Goal: Consume media (video, audio): Watch videos, listen to music or podcasts

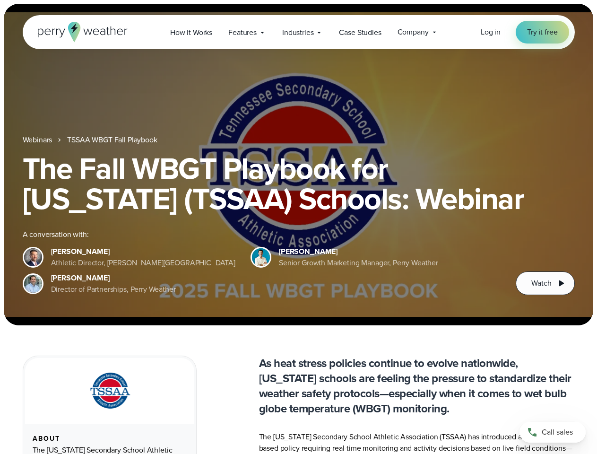
click at [298, 227] on div "The Fall WBGT Playbook for [US_STATE] (TSSAA) Schools: Webinar A conversation w…" at bounding box center [299, 224] width 552 height 142
click at [298, 32] on span "Industries" at bounding box center [297, 32] width 31 height 11
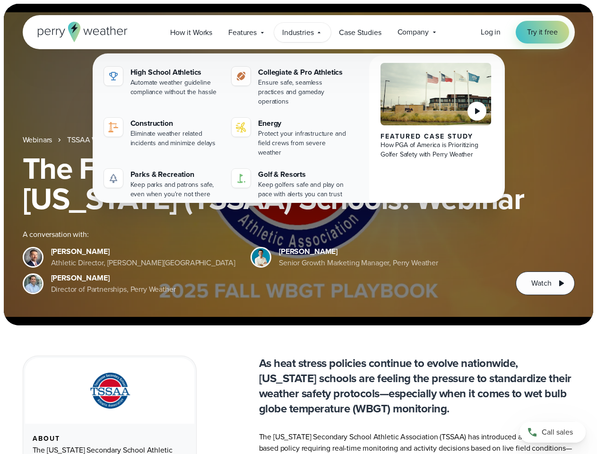
click at [298, 164] on h1 "The Fall WBGT Playbook for [US_STATE] (TSSAA) Schools: Webinar" at bounding box center [299, 183] width 552 height 60
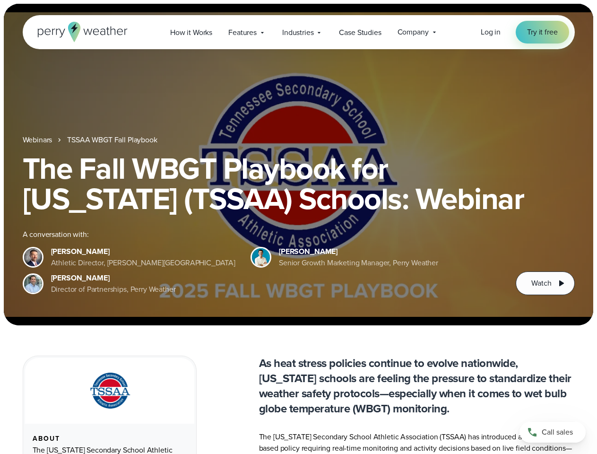
click at [113, 140] on link "TSSAA WBGT Fall Playbook" at bounding box center [112, 139] width 90 height 11
click at [545, 283] on span "Watch" at bounding box center [541, 282] width 20 height 11
